Goal: Transaction & Acquisition: Purchase product/service

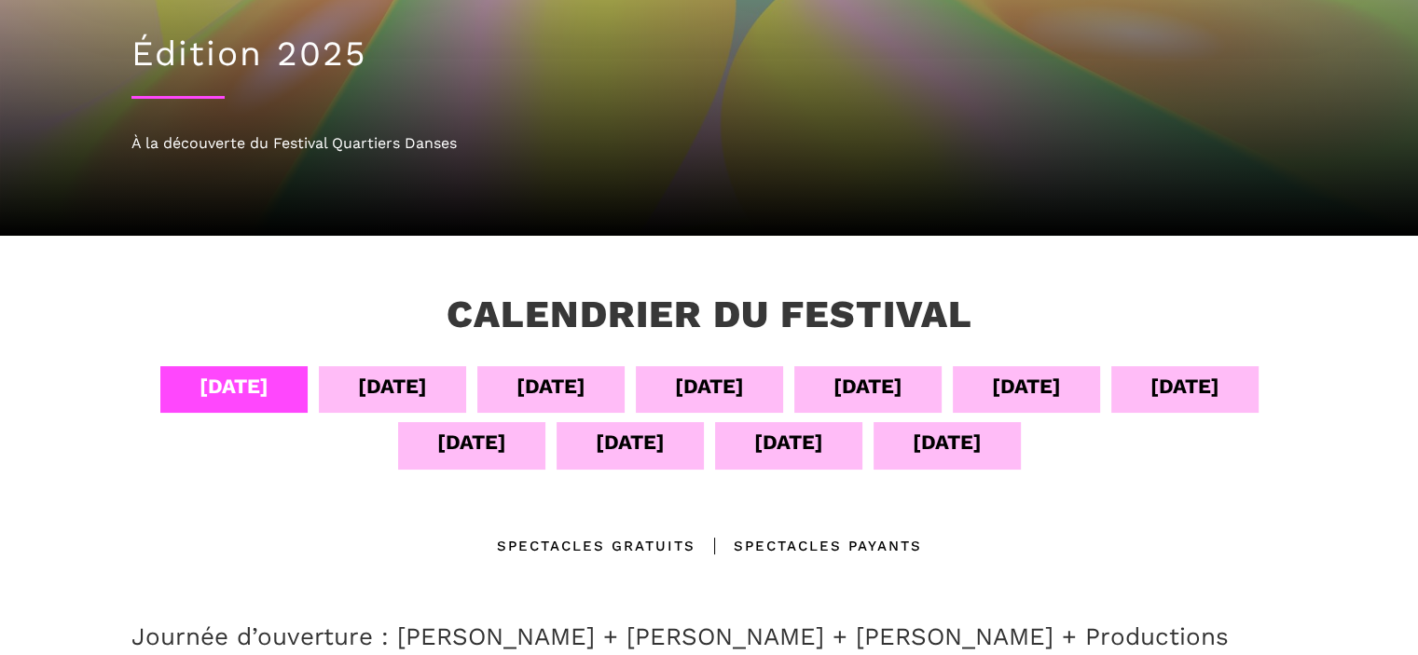
scroll to position [186, 0]
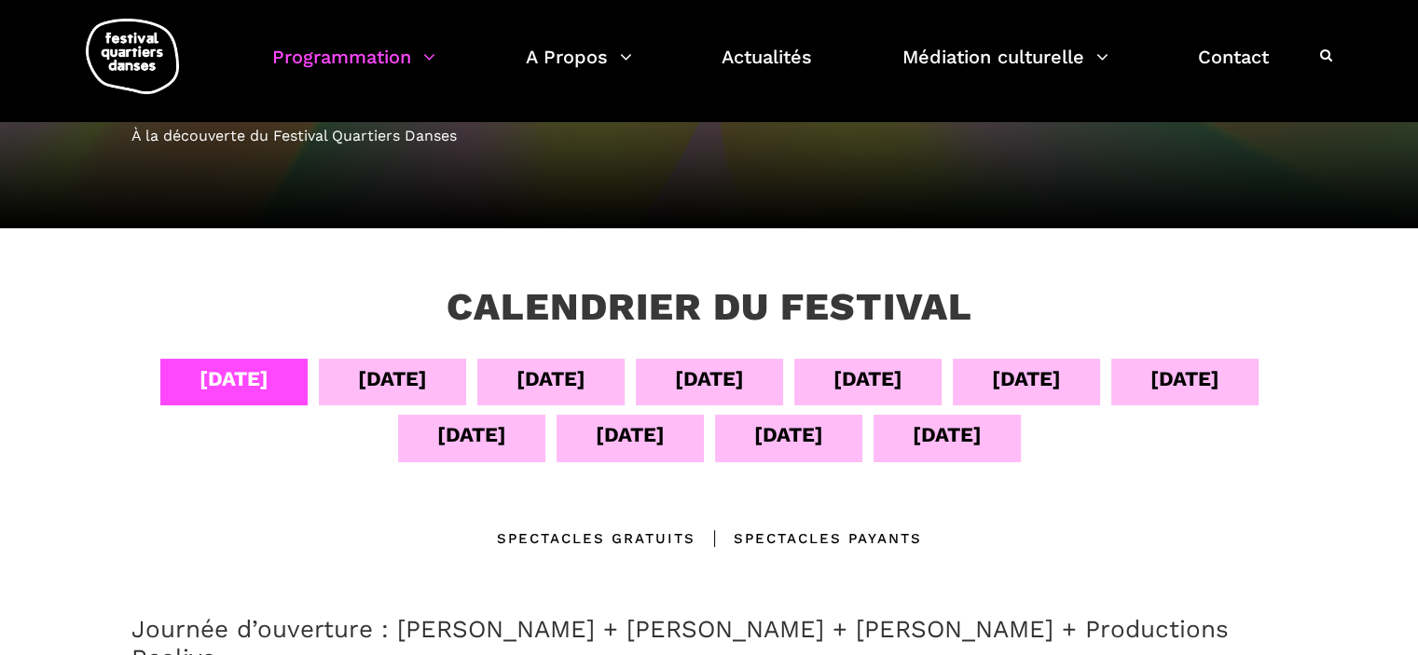
click at [538, 382] on div "06 sept" at bounding box center [550, 379] width 69 height 33
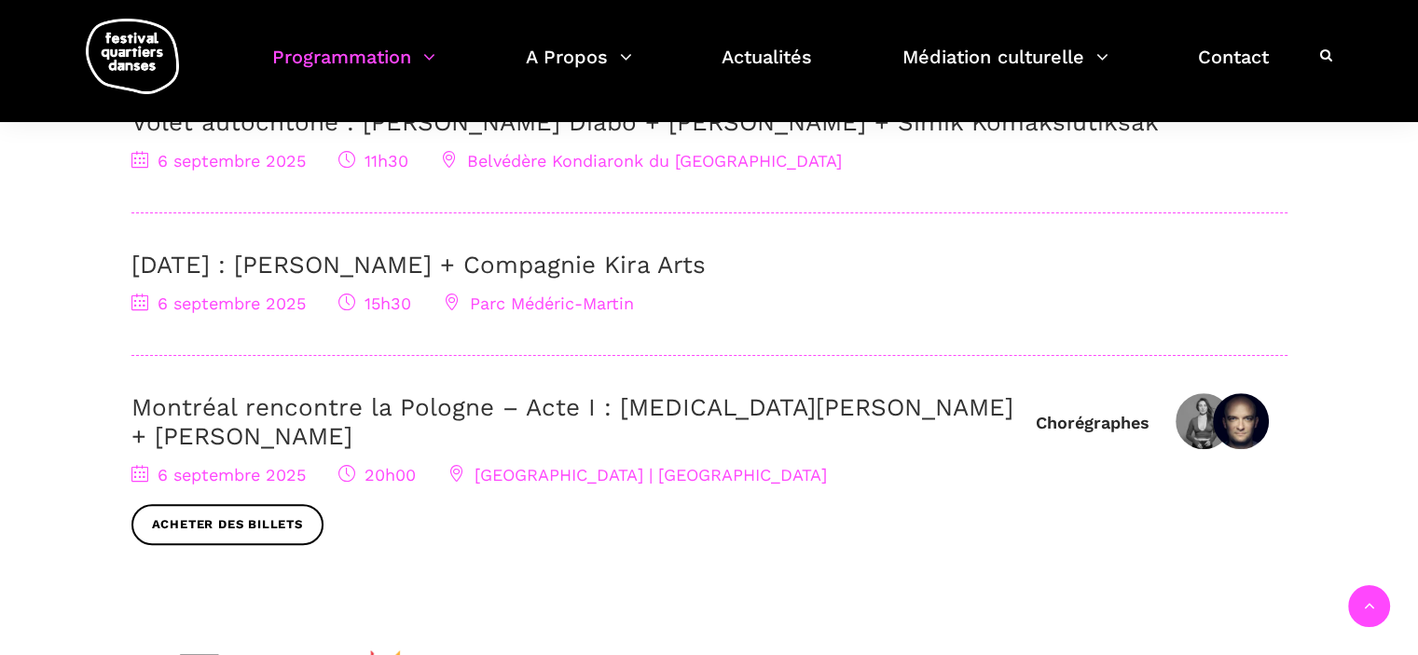
scroll to position [653, 0]
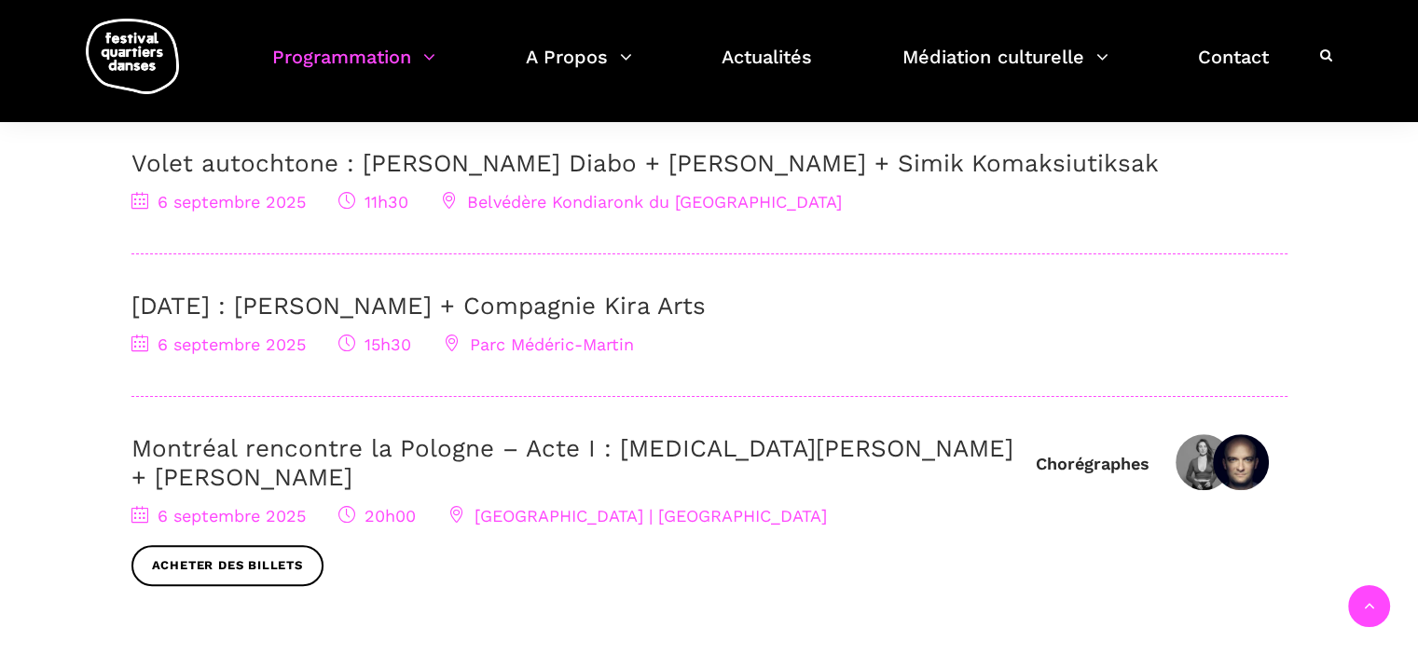
click at [515, 347] on span "Parc Médéric-Martin" at bounding box center [539, 345] width 190 height 20
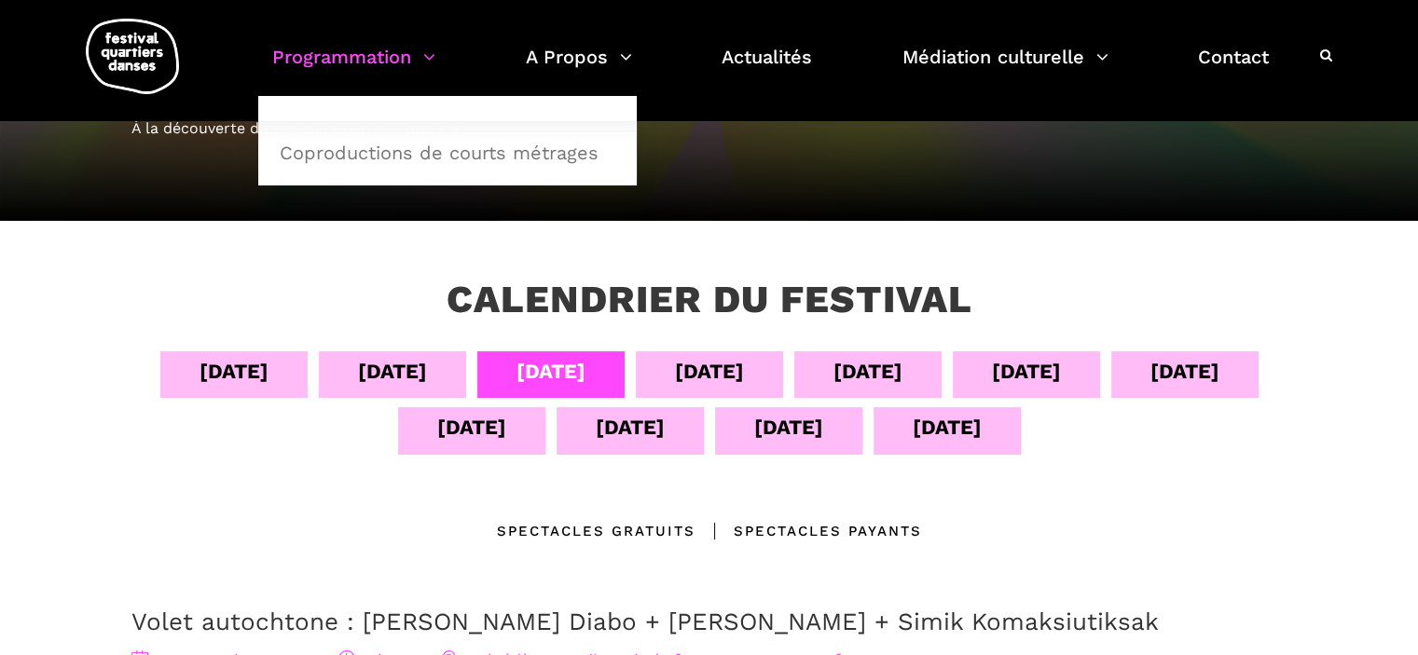
scroll to position [0, 0]
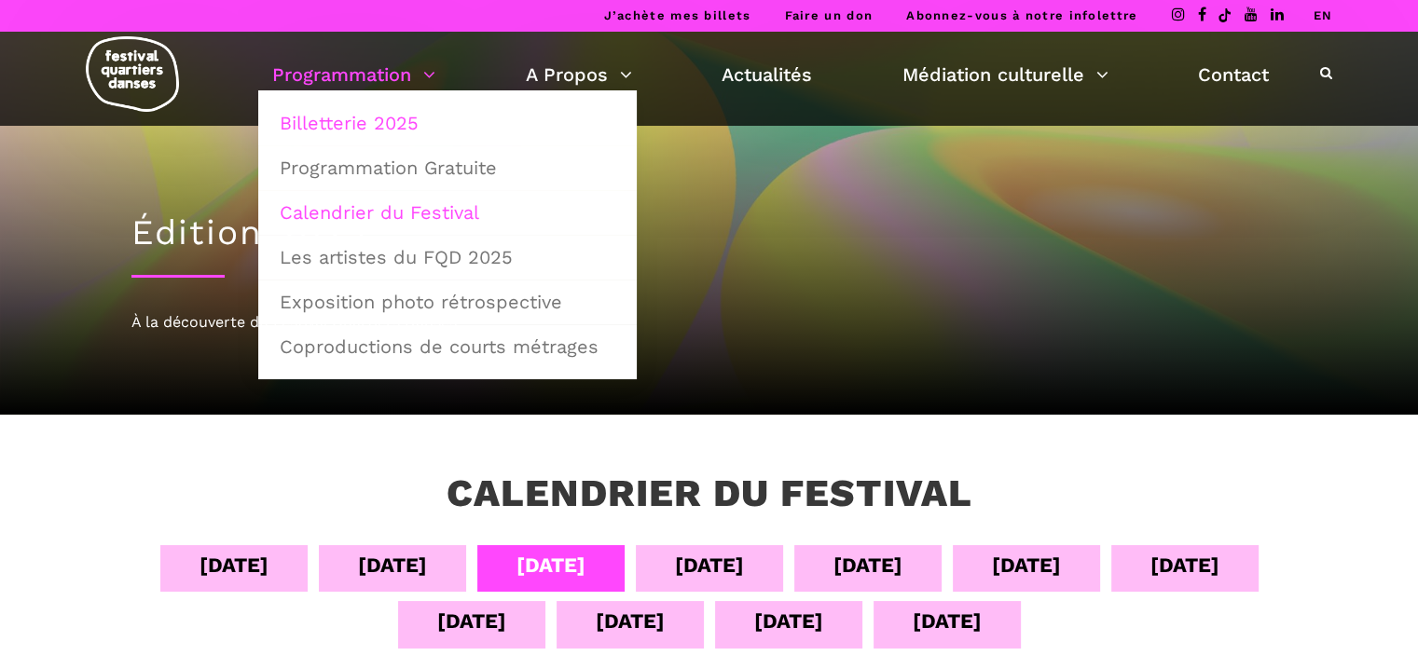
click at [354, 126] on link "Billetterie 2025" at bounding box center [447, 123] width 358 height 43
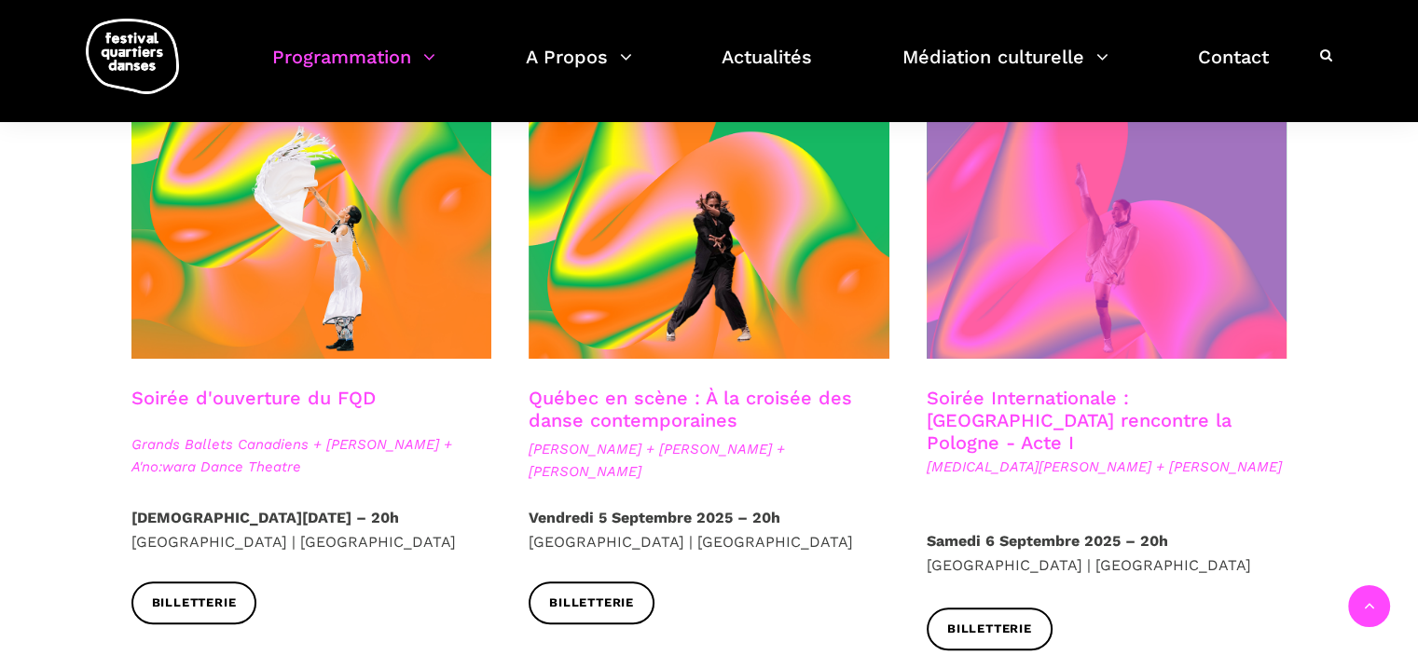
scroll to position [559, 0]
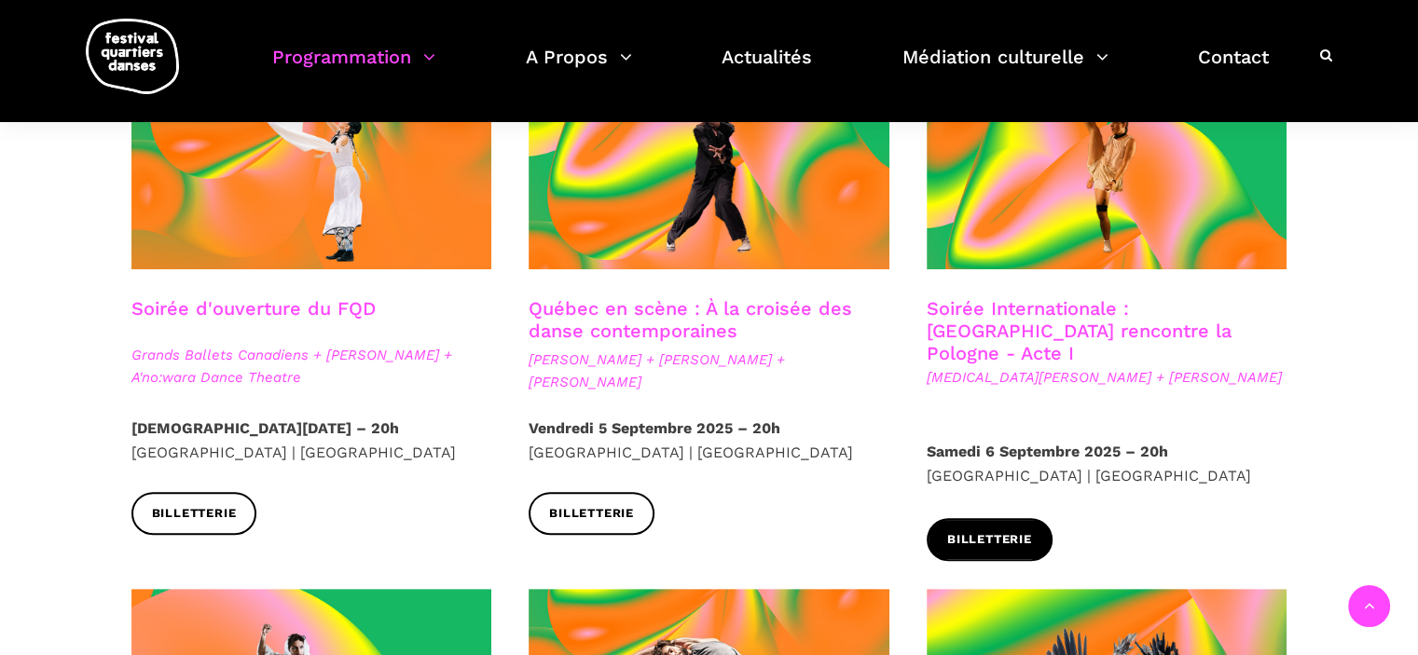
click at [983, 530] on span "Billetterie" at bounding box center [989, 540] width 85 height 20
